Goal: Navigation & Orientation: Find specific page/section

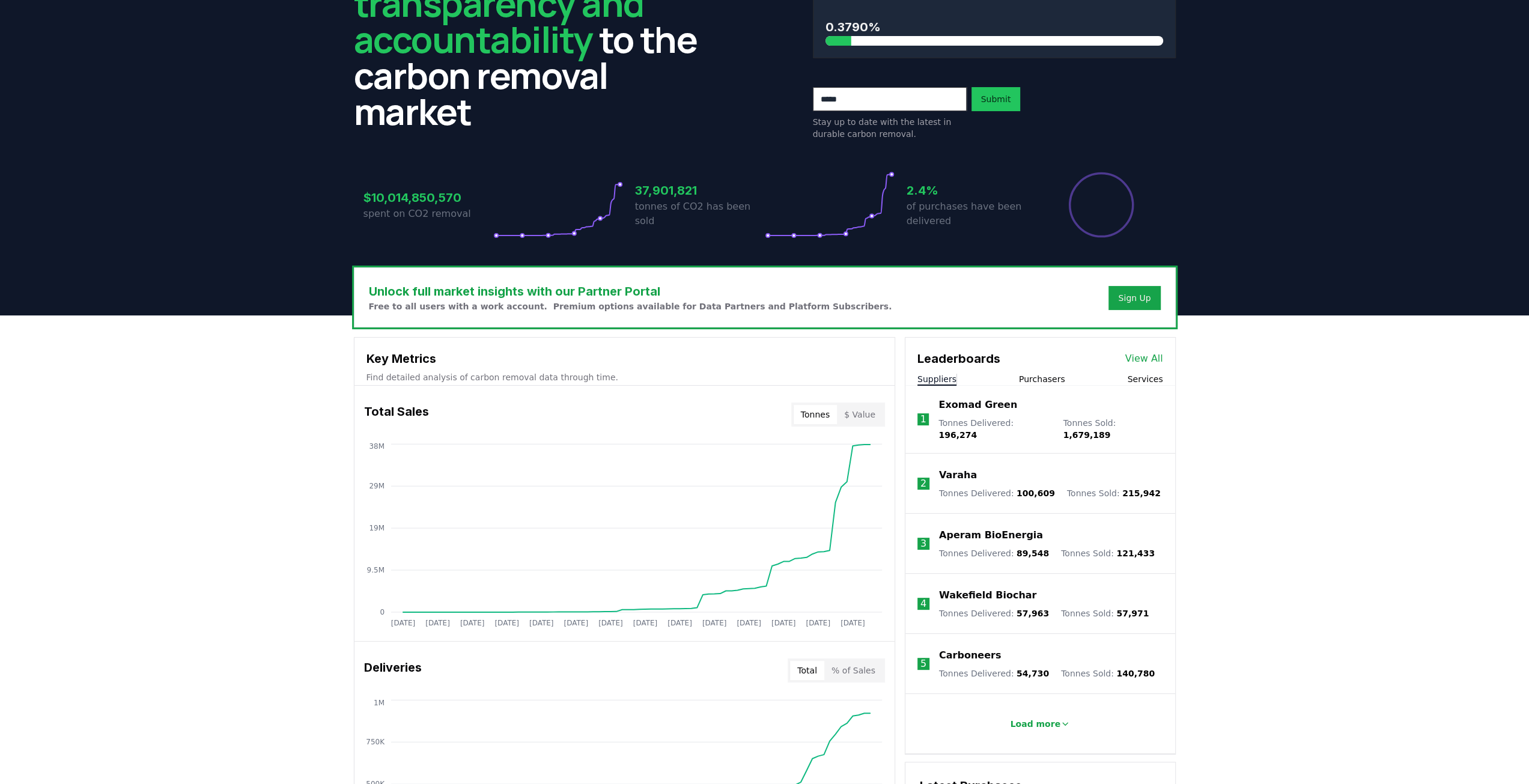
scroll to position [120, 0]
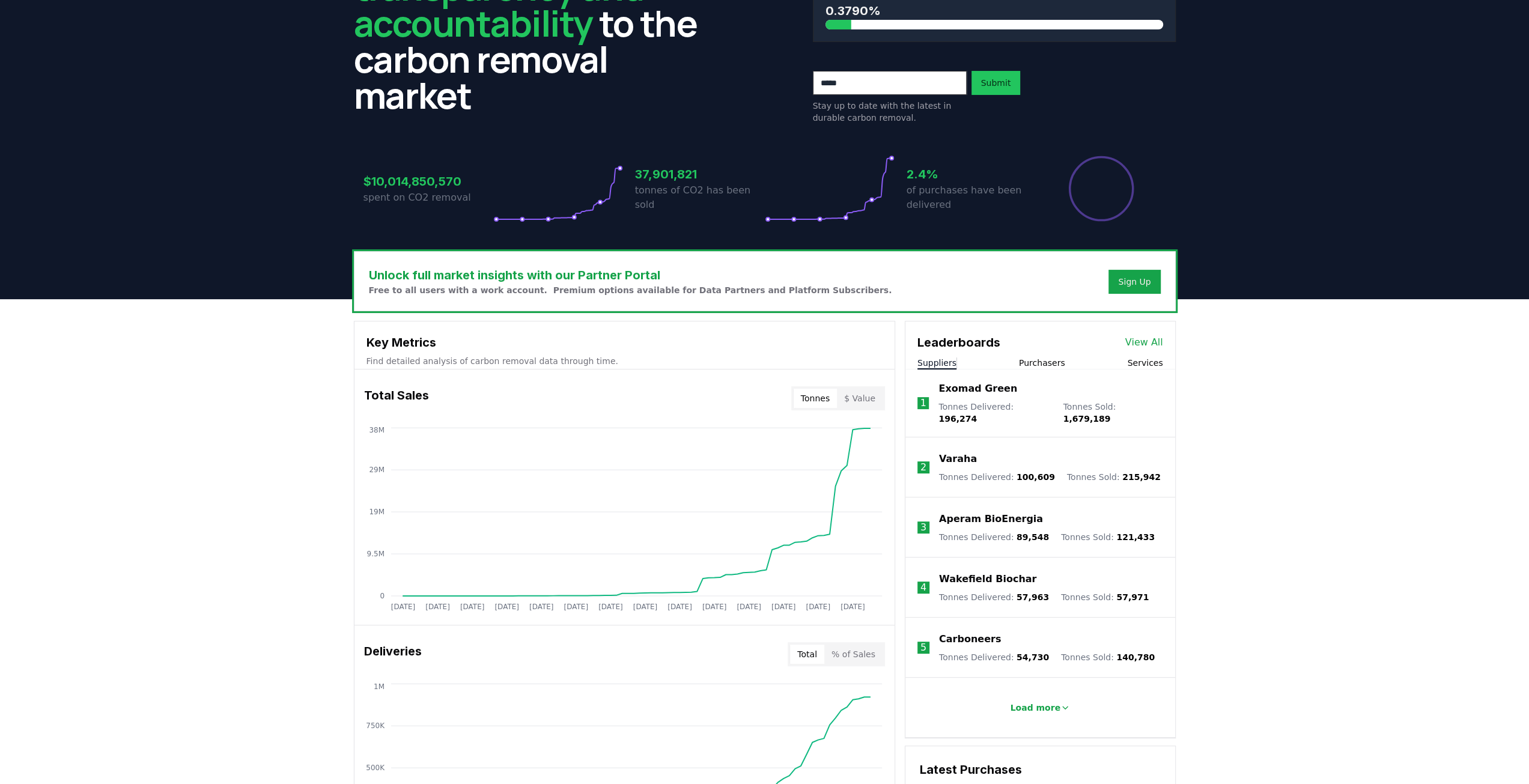
click at [851, 396] on button "$ Value" at bounding box center [860, 398] width 46 height 19
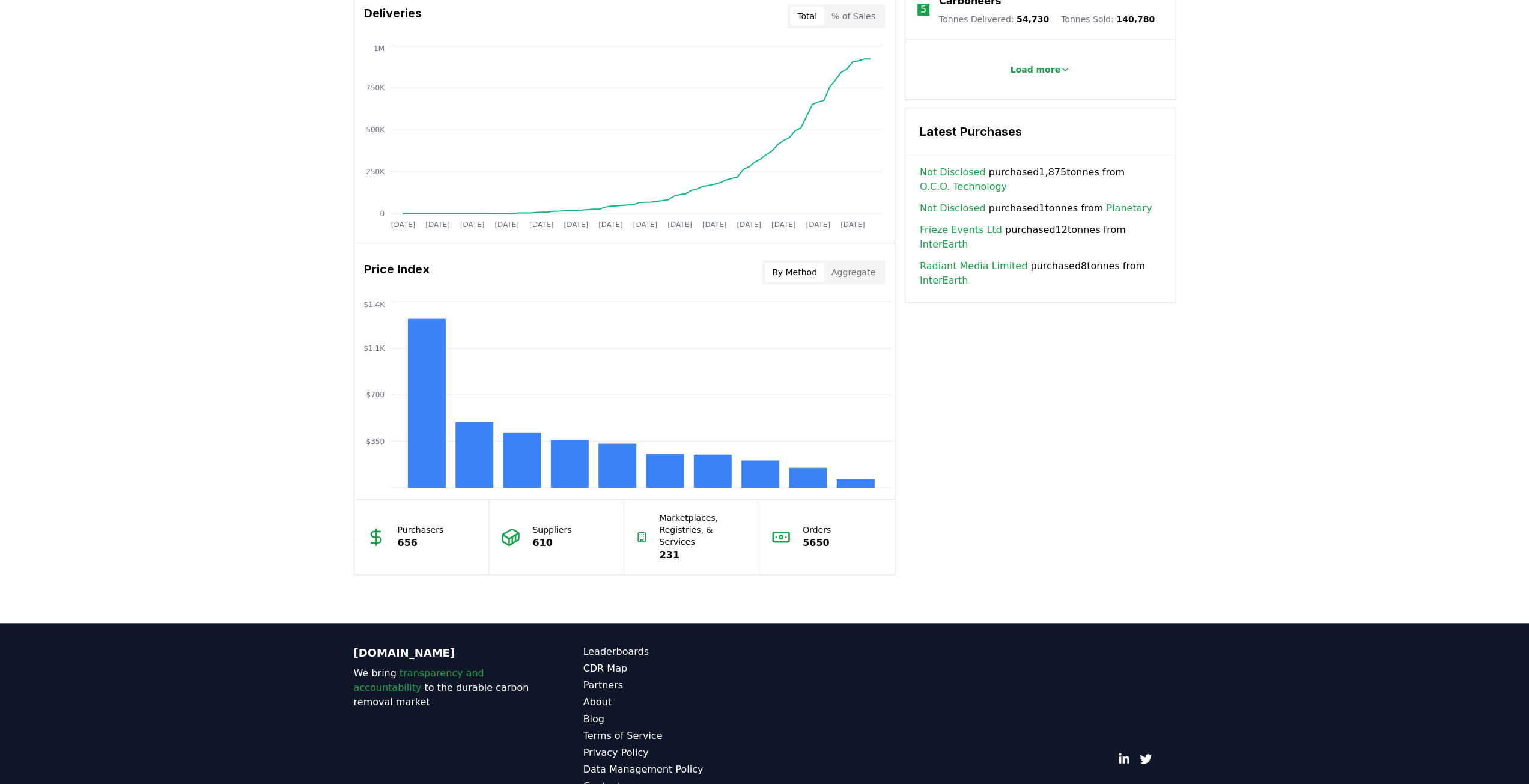
scroll to position [775, 0]
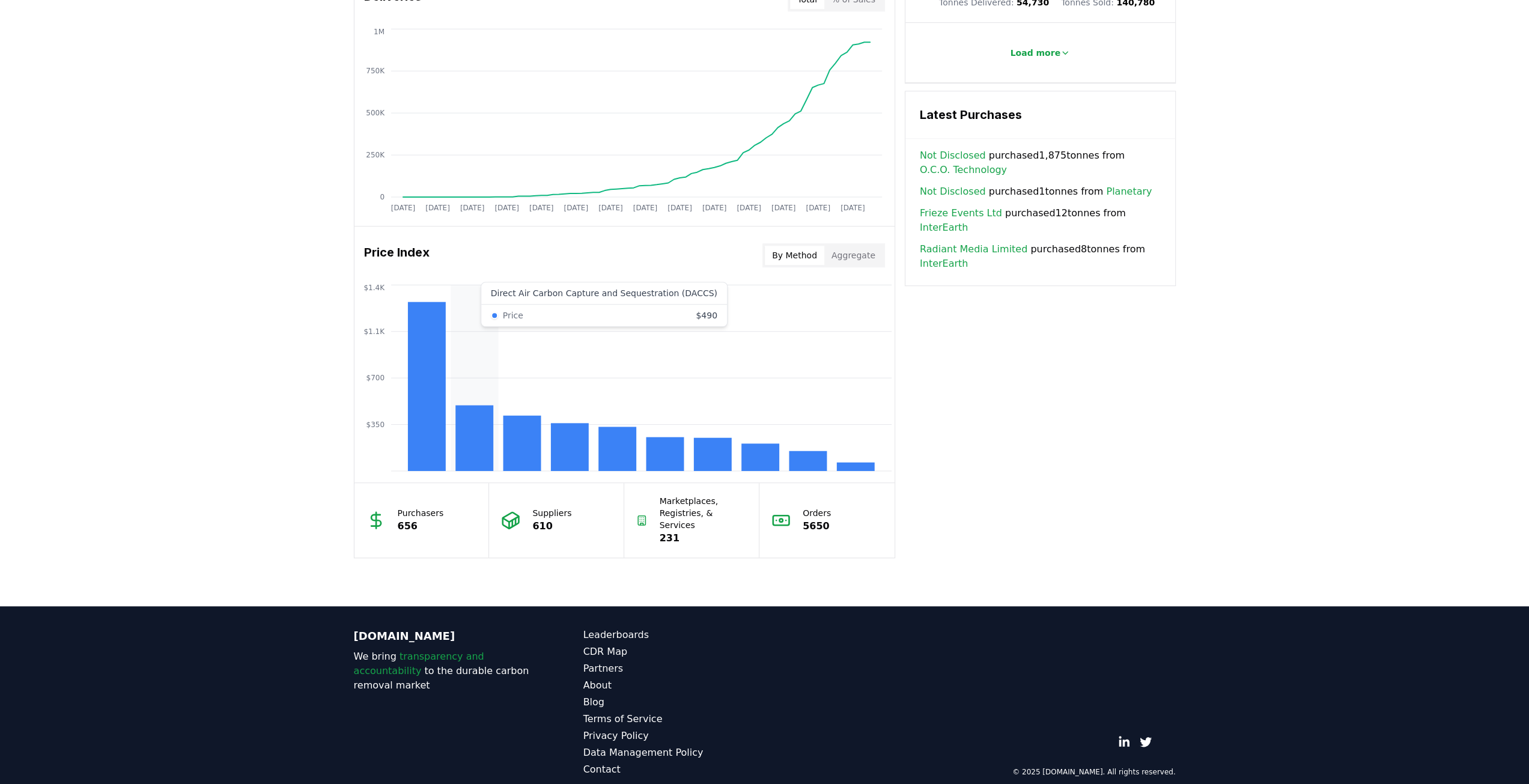
click at [464, 425] on rect at bounding box center [474, 437] width 38 height 65
click at [474, 436] on rect at bounding box center [474, 437] width 38 height 65
click at [474, 415] on rect at bounding box center [474, 437] width 38 height 65
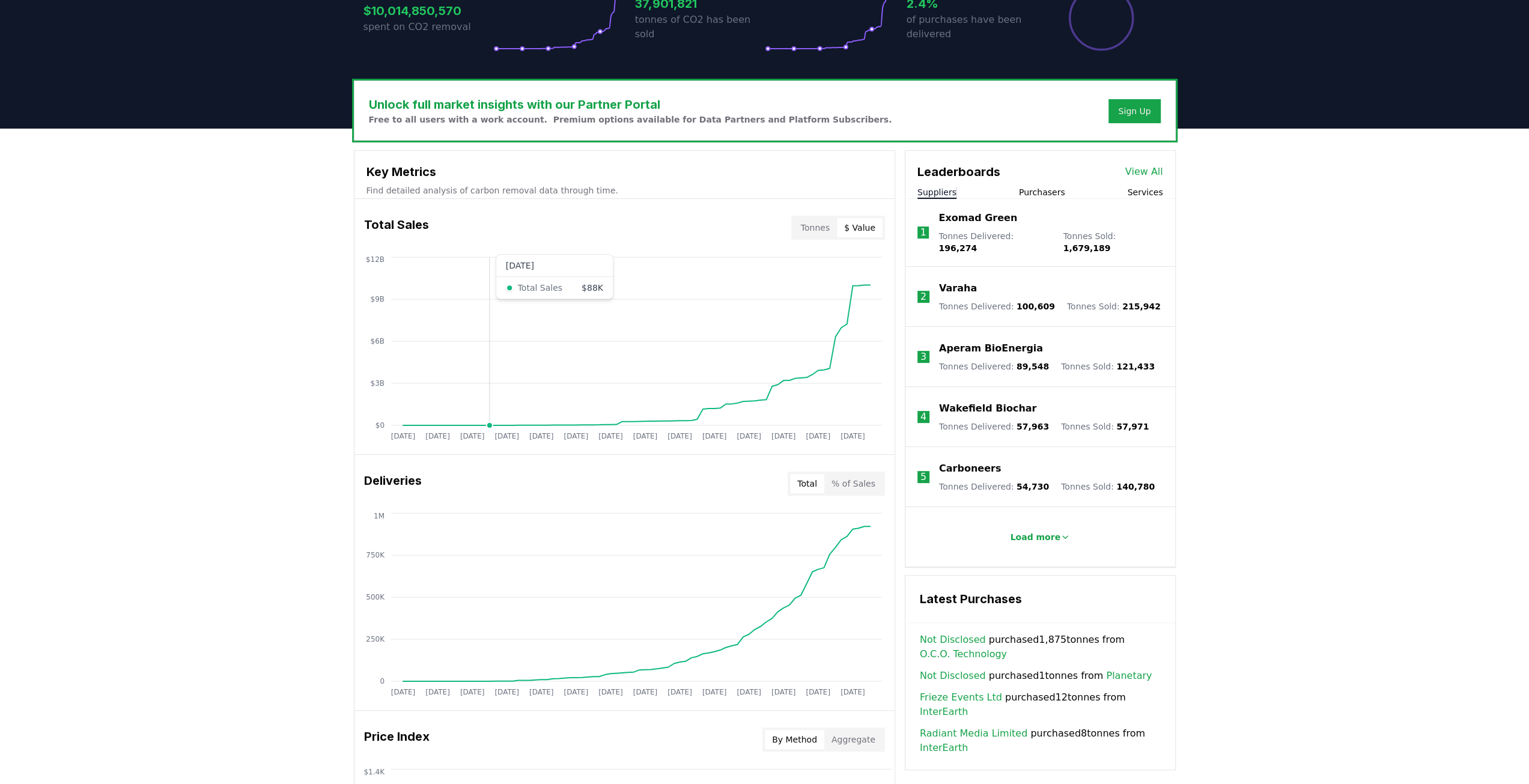
scroll to position [0, 0]
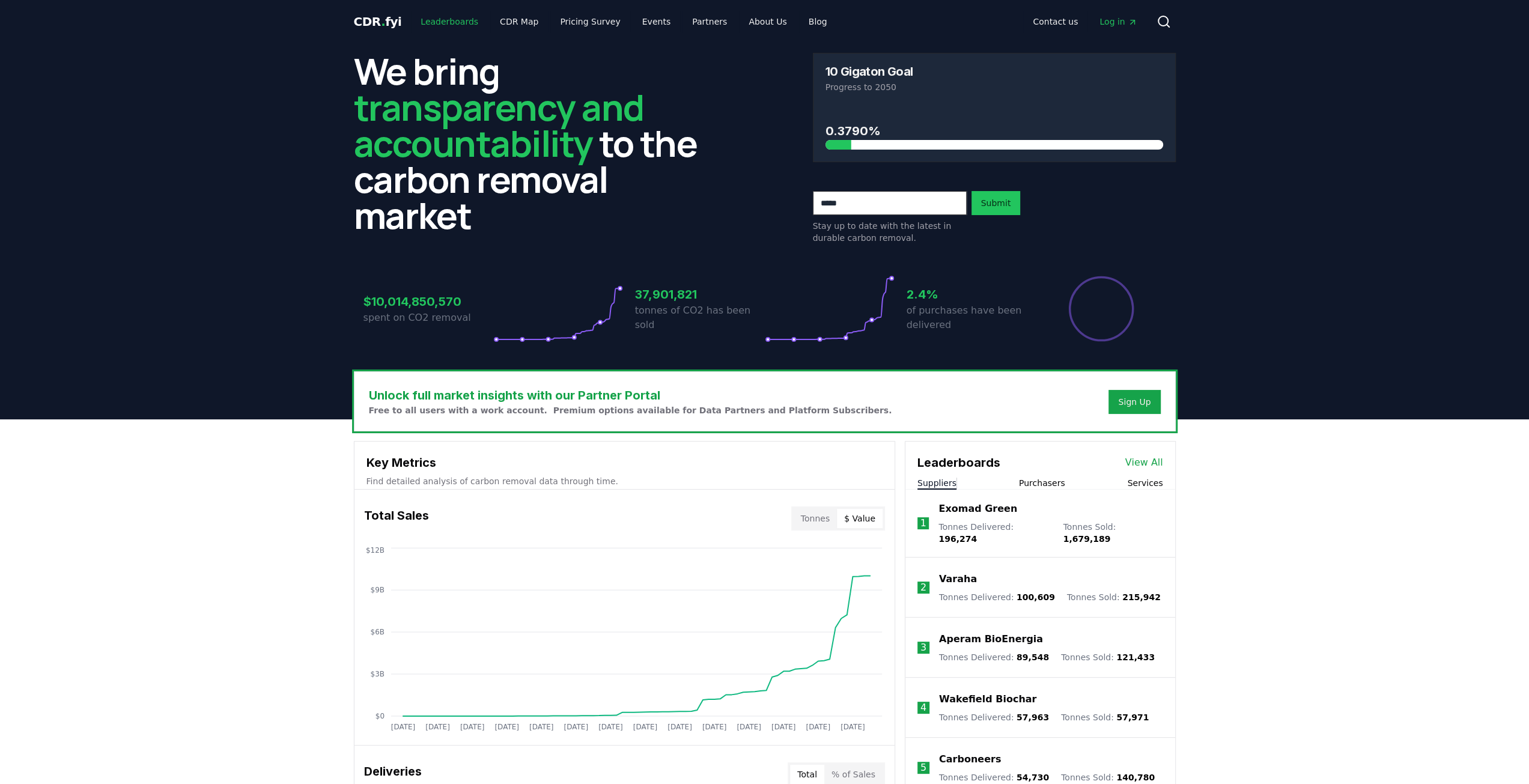
click at [441, 19] on link "Leaderboards" at bounding box center [450, 22] width 77 height 22
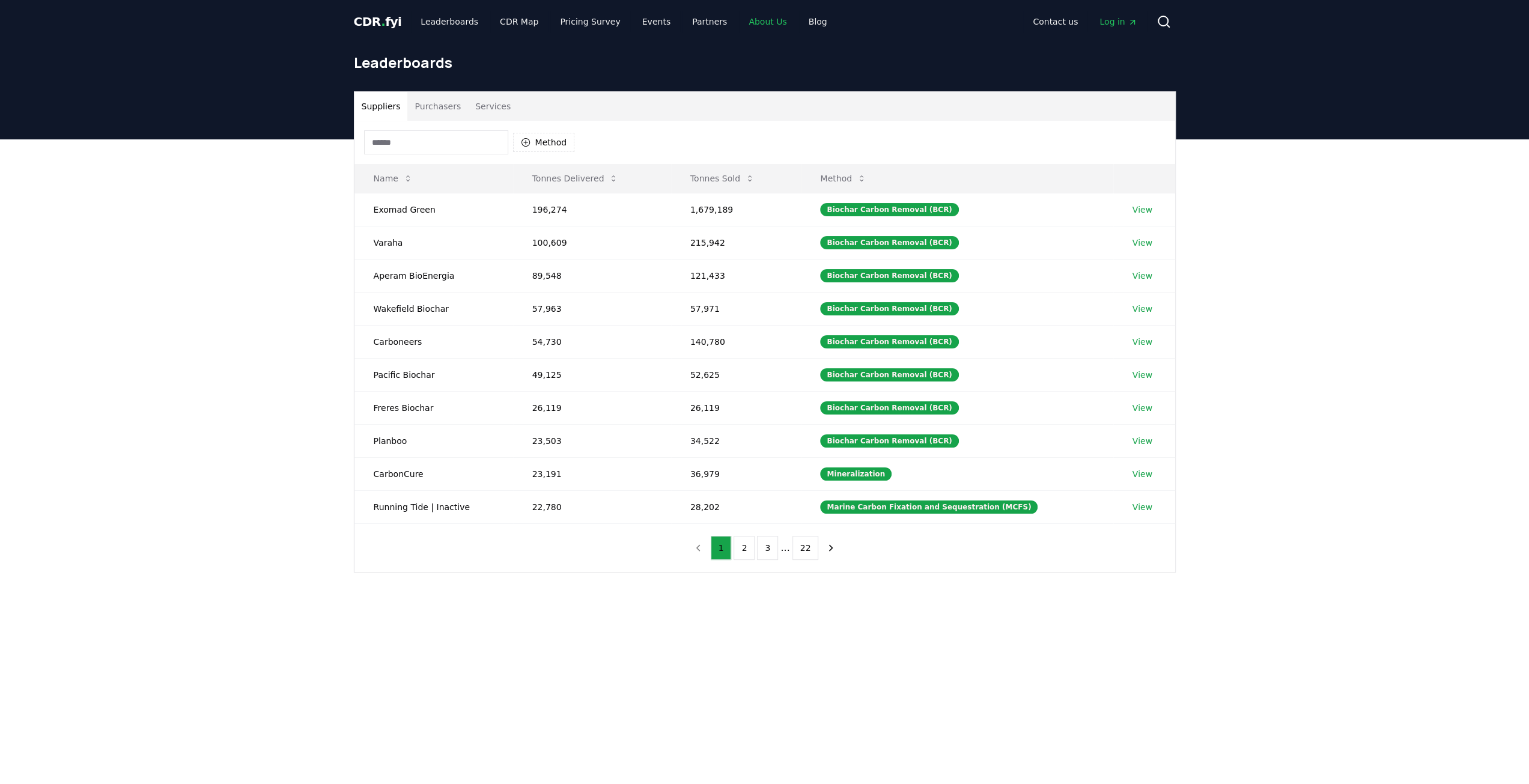
click at [739, 18] on link "About Us" at bounding box center [767, 22] width 57 height 22
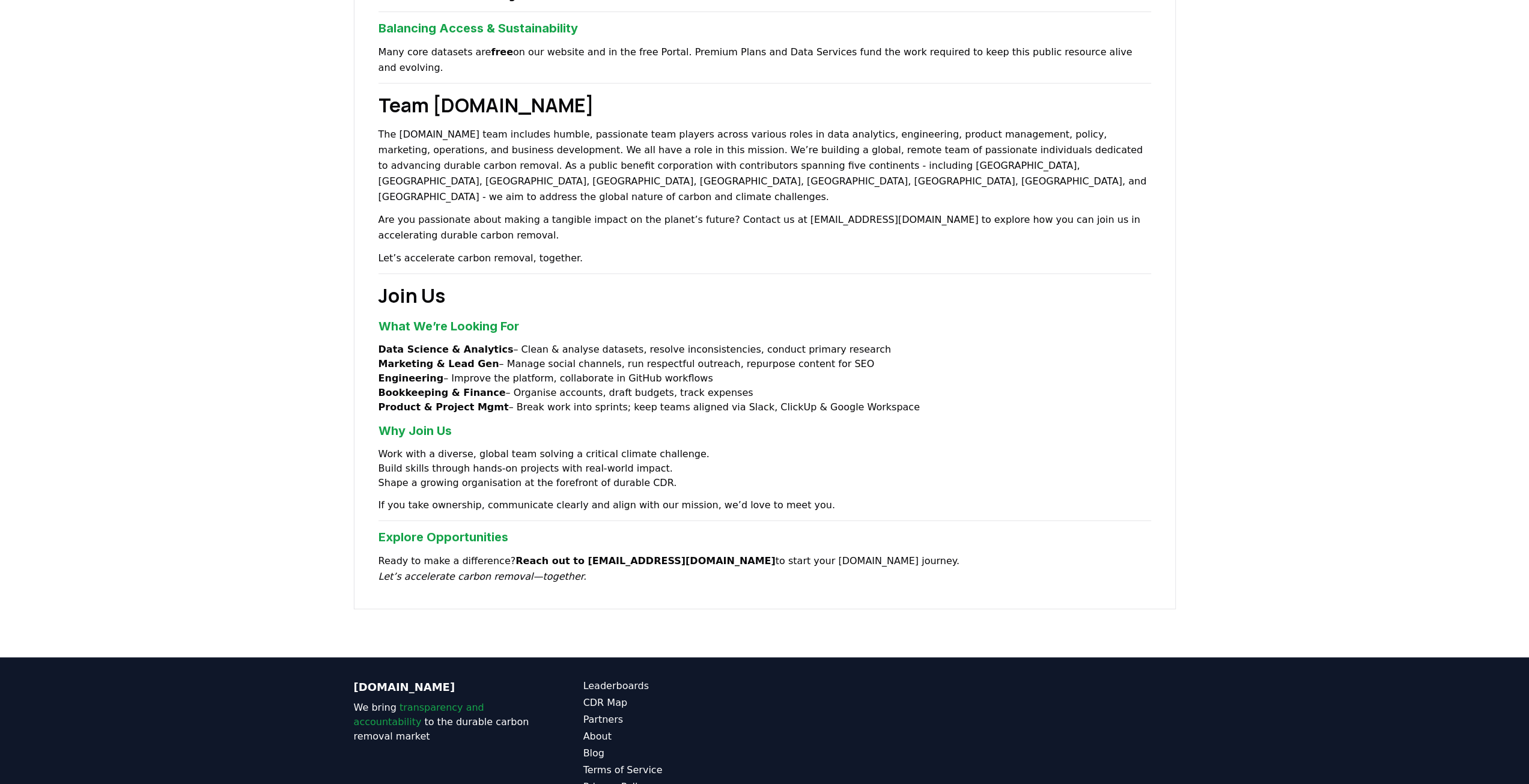
scroll to position [699, 0]
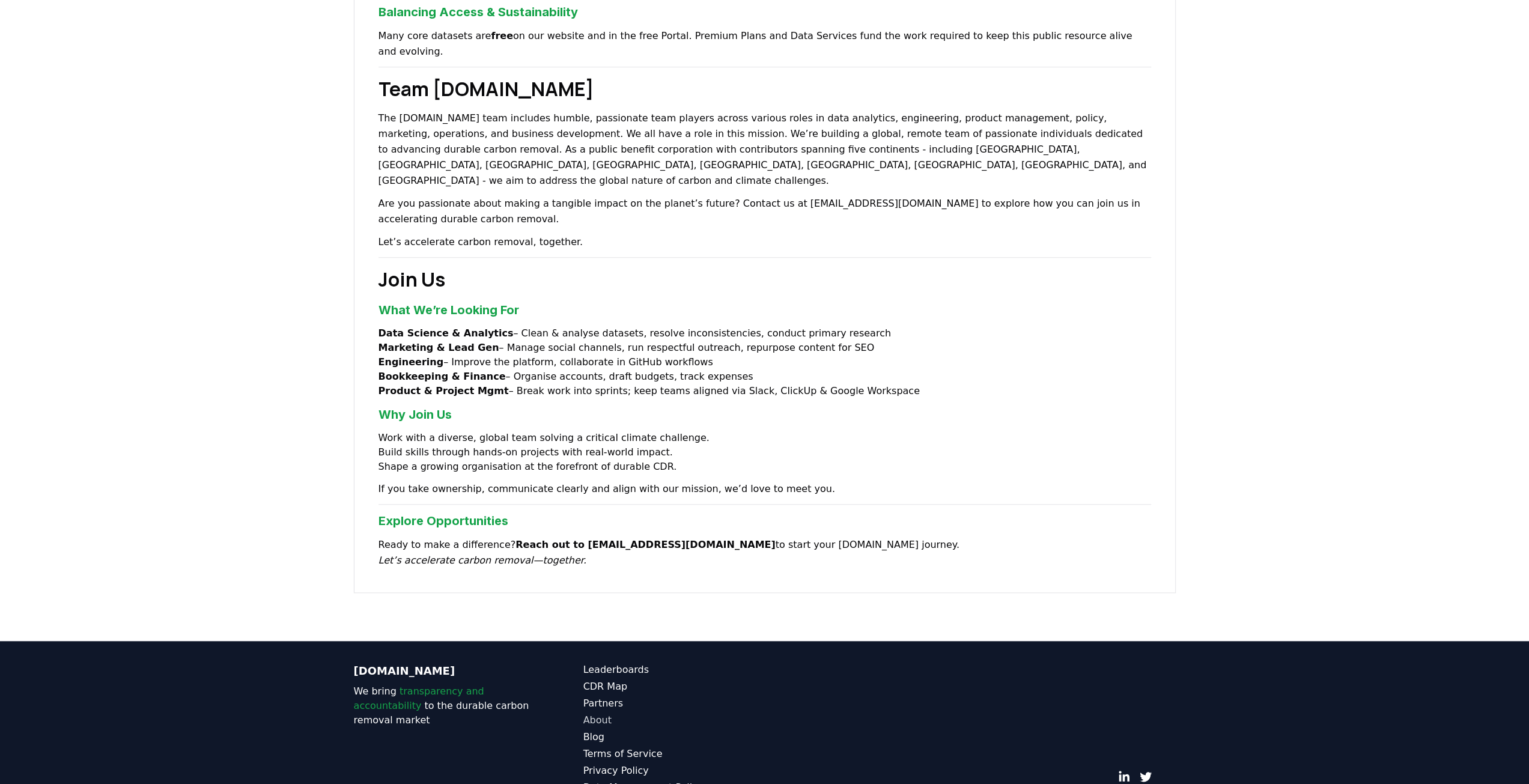
click at [609, 713] on link "About" at bounding box center [674, 720] width 181 height 14
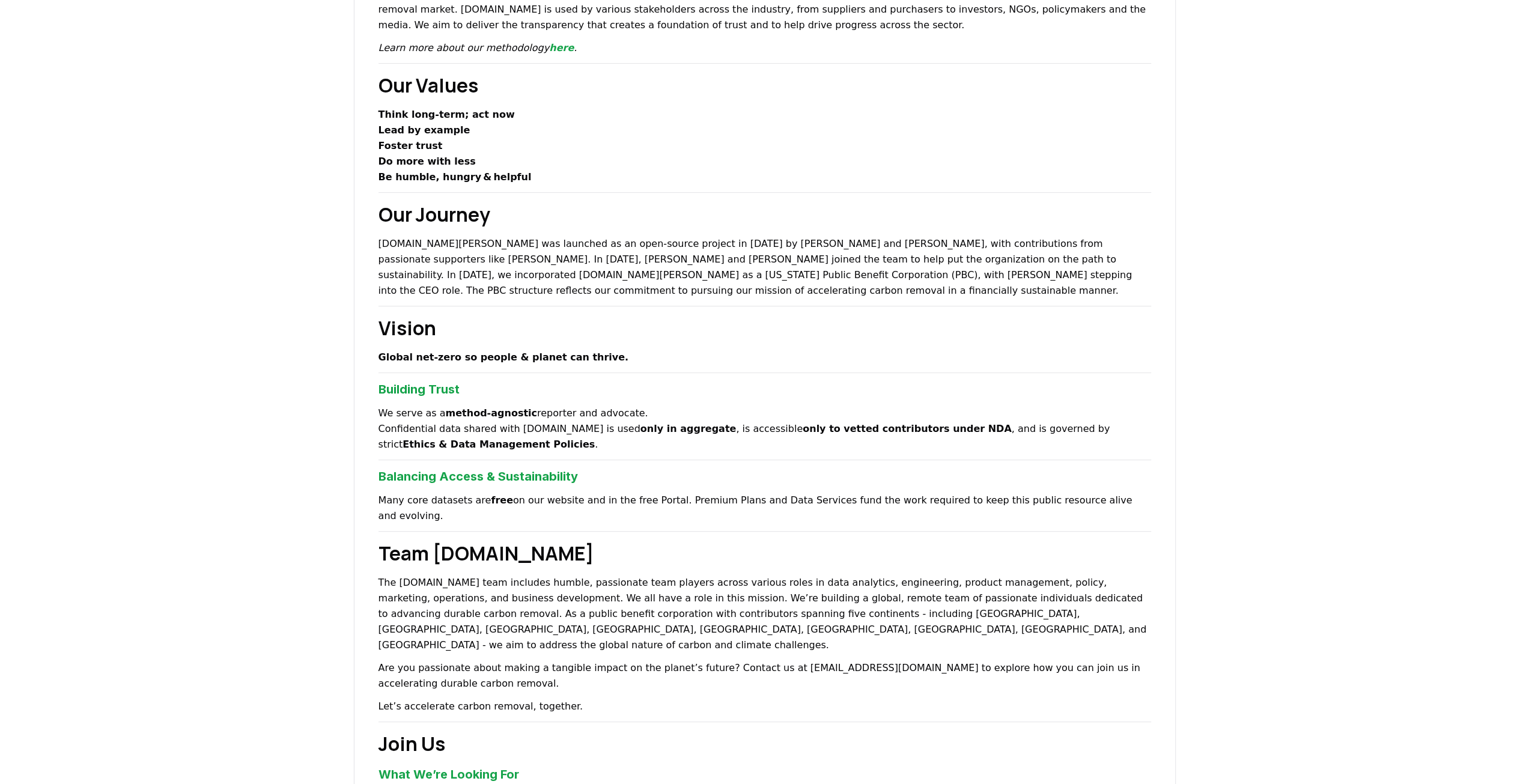
scroll to position [60, 0]
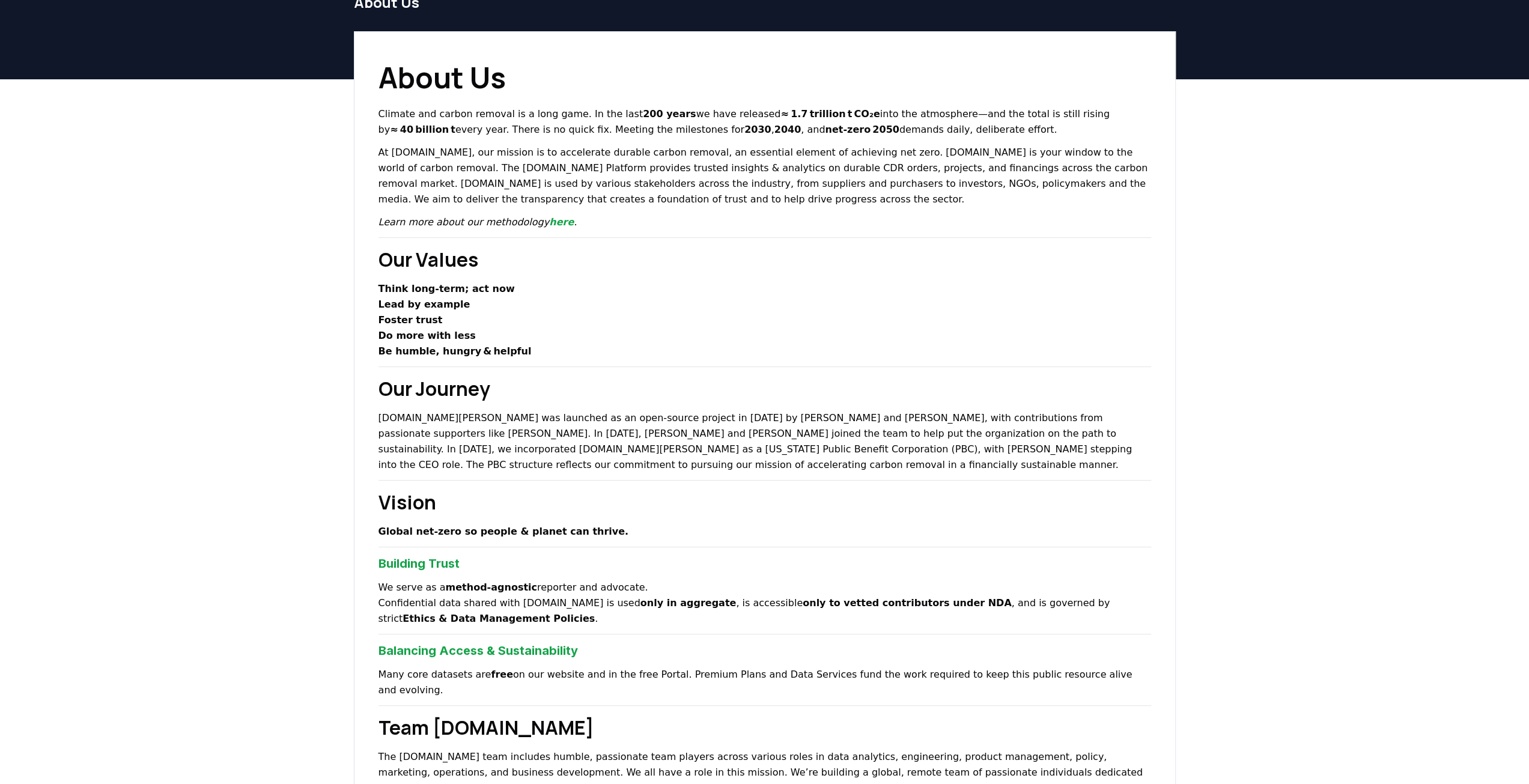
click at [790, 416] on p "[DOMAIN_NAME][PERSON_NAME] was launched as an open-source project in [DATE] by …" at bounding box center [764, 441] width 772 height 62
click at [639, 418] on p "[DOMAIN_NAME][PERSON_NAME] was launched as an open-source project in [DATE] by …" at bounding box center [764, 441] width 772 height 62
copy p "[PERSON_NAME] and [PERSON_NAME]"
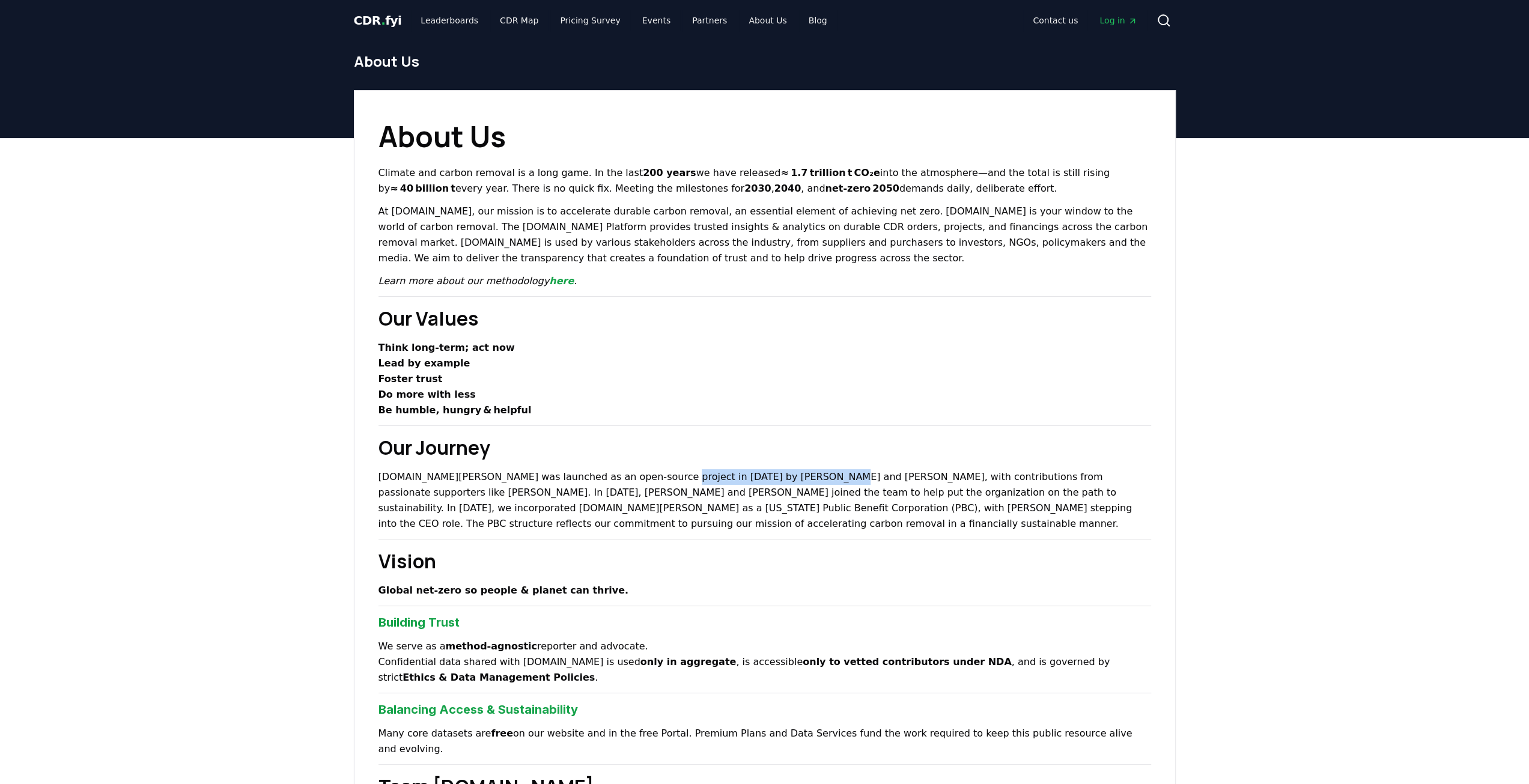
scroll to position [0, 0]
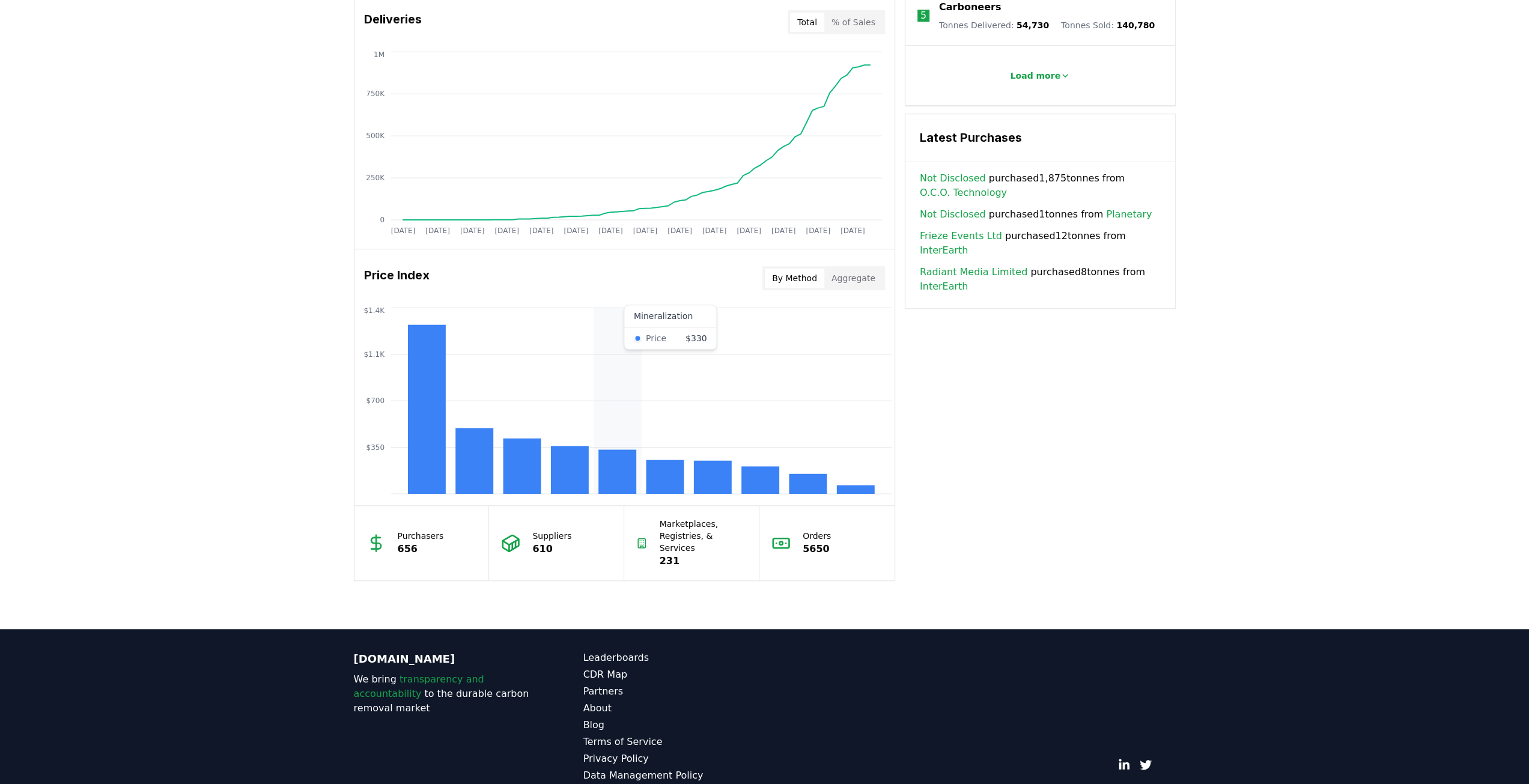
scroll to position [775, 0]
